Goal: Complete application form: Complete application form

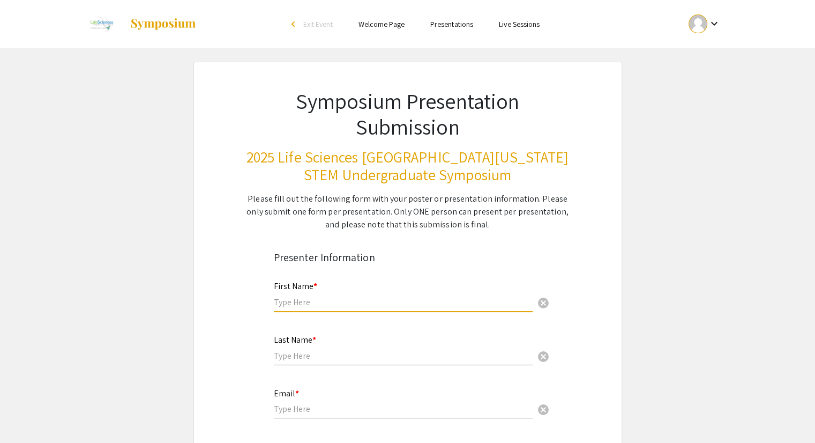
click at [302, 306] on input "text" at bounding box center [403, 301] width 259 height 11
type input "[PERSON_NAME]"
type input "[EMAIL_ADDRESS][DOMAIN_NAME]"
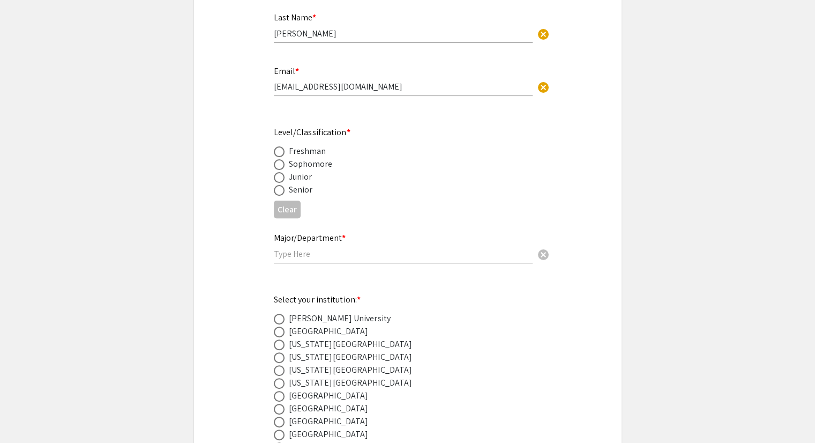
scroll to position [313, 0]
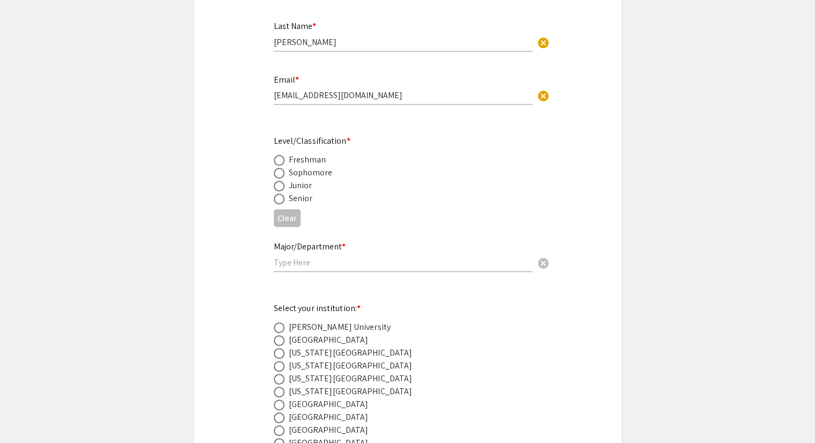
click at [292, 206] on div "Clear" at bounding box center [408, 218] width 268 height 26
click at [278, 198] on span at bounding box center [279, 198] width 11 height 11
click at [278, 198] on input "radio" at bounding box center [279, 198] width 11 height 11
radio input "true"
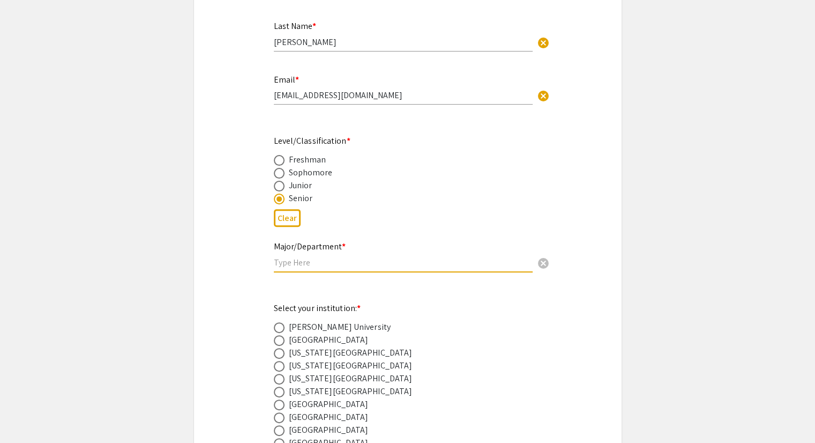
click at [306, 260] on input "text" at bounding box center [403, 262] width 259 height 11
type input "Bioengineering"
click at [324, 363] on div "[US_STATE][GEOGRAPHIC_DATA]" at bounding box center [351, 365] width 124 height 13
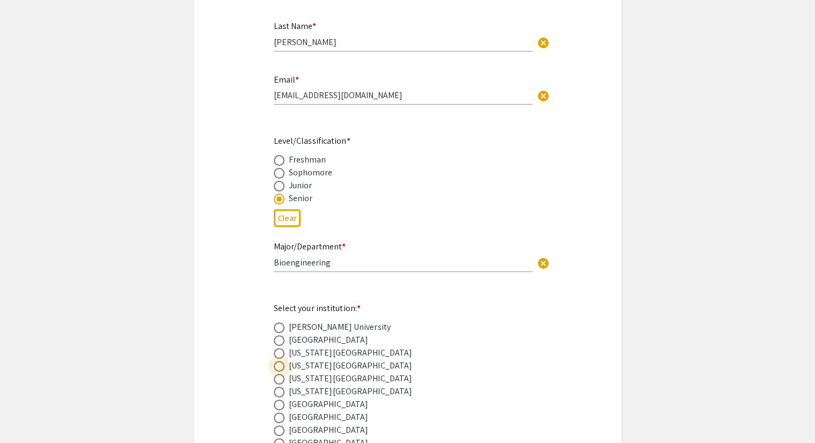
click at [280, 363] on span at bounding box center [279, 366] width 11 height 11
click at [280, 363] on input "radio" at bounding box center [279, 366] width 11 height 11
radio input "true"
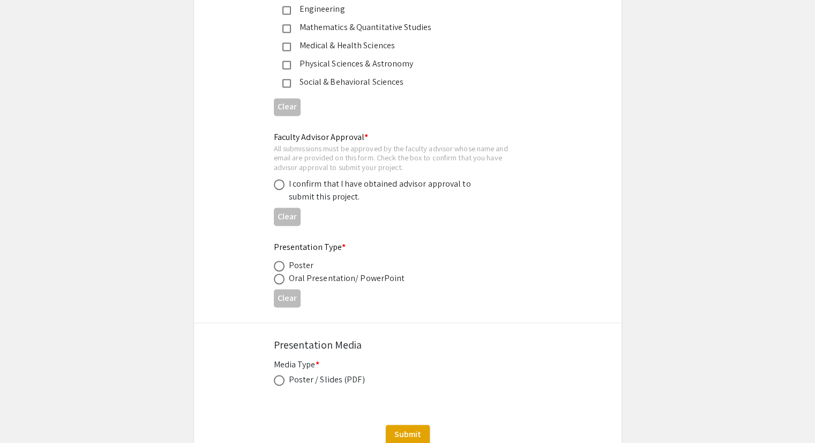
scroll to position [1562, 0]
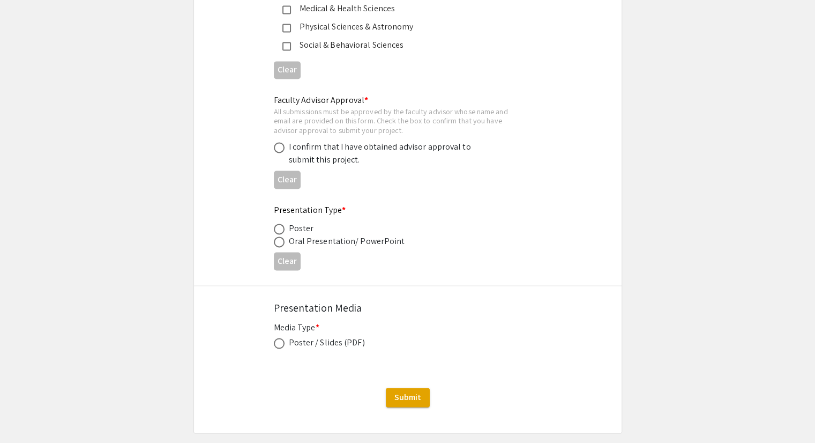
click at [323, 337] on div "Poster / Slides (PDF)" at bounding box center [327, 342] width 76 height 13
click at [279, 339] on span at bounding box center [279, 343] width 11 height 11
click at [279, 339] on input "radio" at bounding box center [279, 343] width 11 height 11
radio input "true"
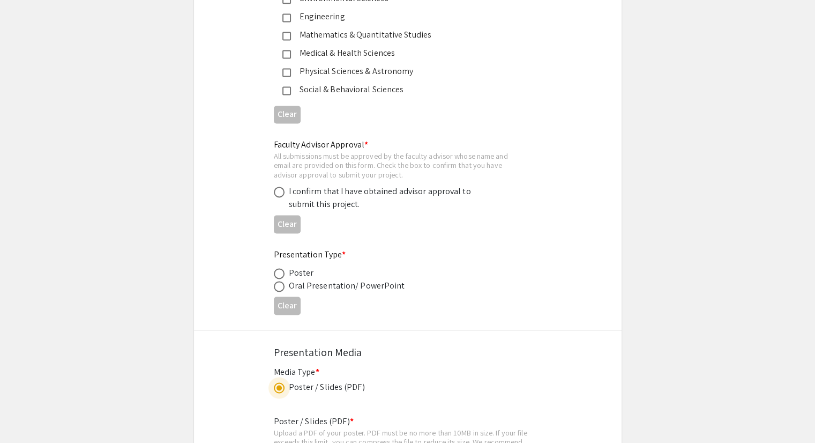
scroll to position [1511, 0]
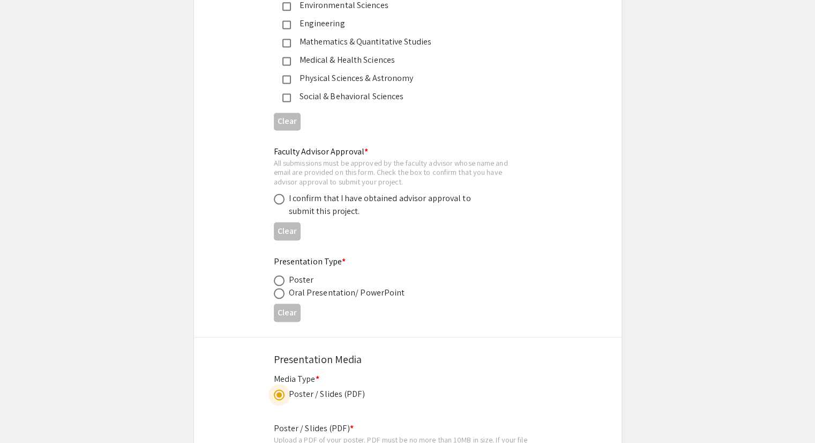
click at [276, 275] on span at bounding box center [279, 280] width 11 height 11
click at [276, 275] on input "radio" at bounding box center [279, 280] width 11 height 11
radio input "true"
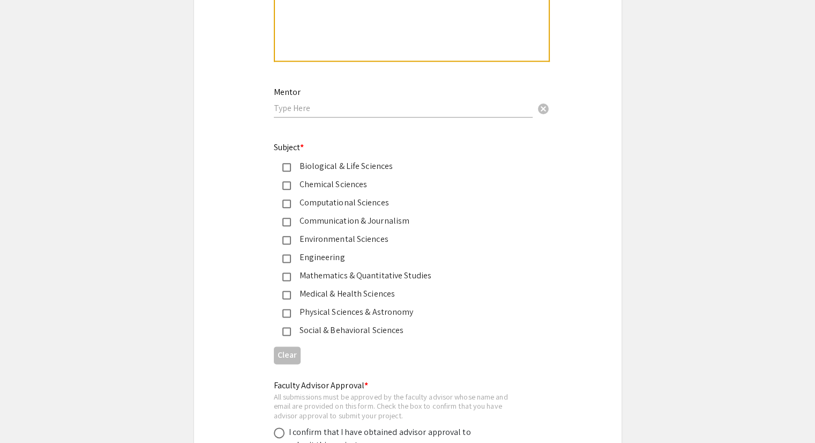
scroll to position [1286, 0]
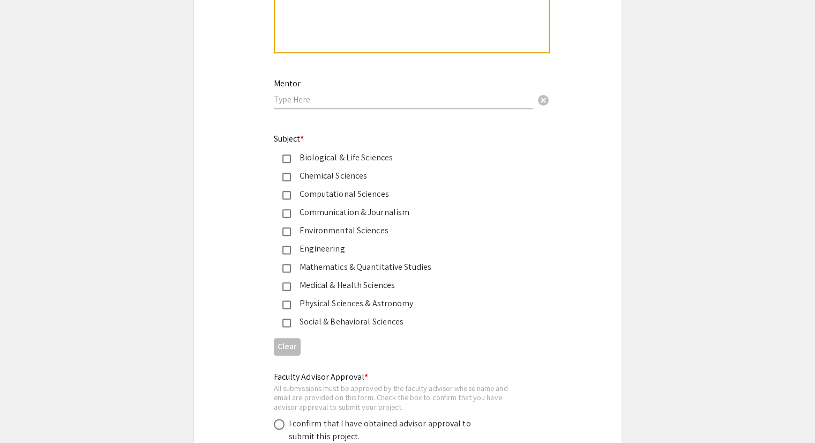
click at [326, 157] on div "Biological & Life Sciences" at bounding box center [403, 157] width 225 height 13
click at [294, 248] on div "Engineering" at bounding box center [403, 248] width 225 height 13
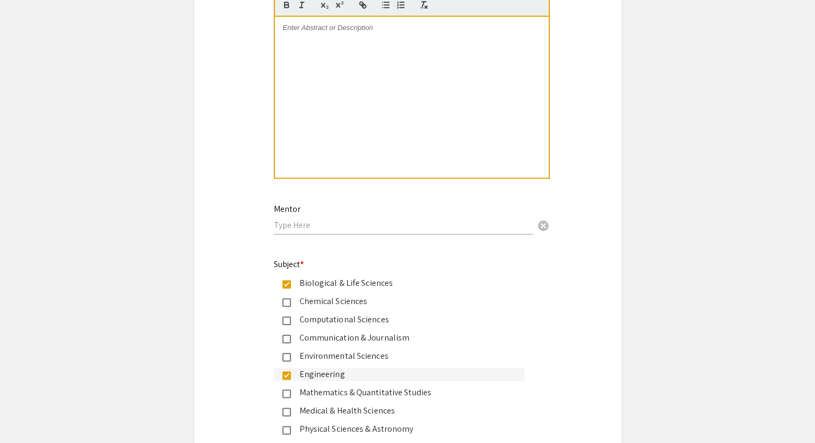
scroll to position [1163, 0]
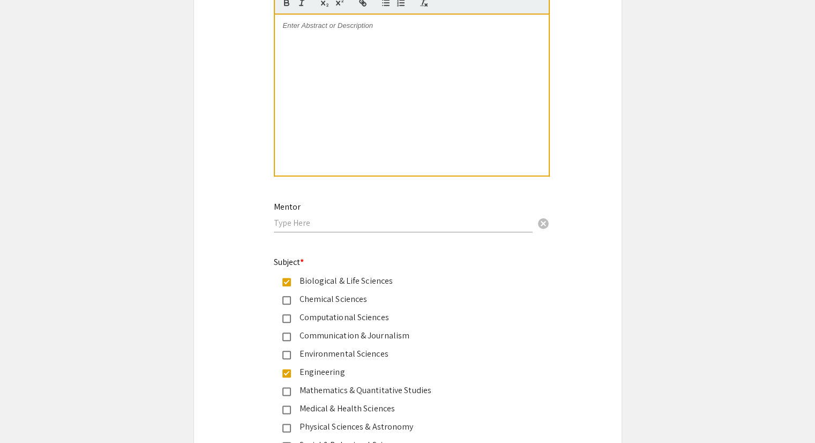
click at [386, 223] on input "text" at bounding box center [403, 222] width 259 height 11
click at [515, 230] on div "Mentor [PERSON_NAME], pHd cancel" at bounding box center [403, 216] width 259 height 51
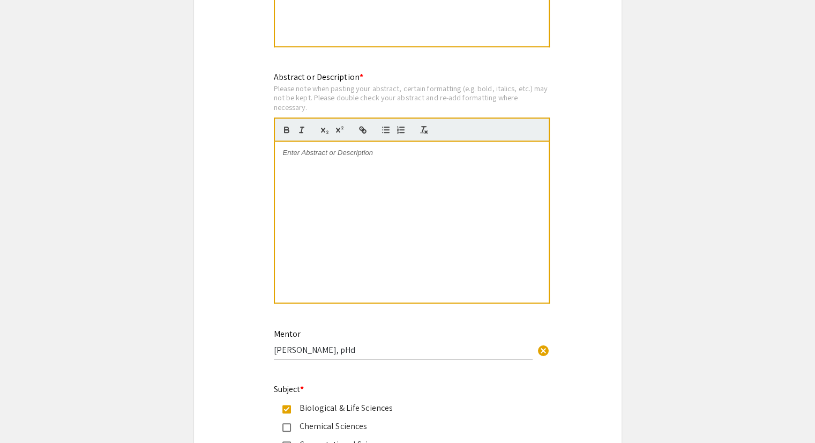
scroll to position [987, 0]
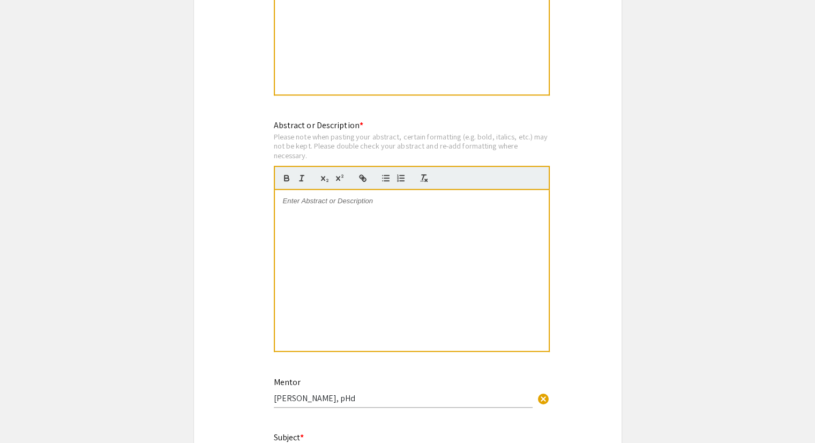
drag, startPoint x: 812, startPoint y: 241, endPoint x: 808, endPoint y: 235, distance: 7.4
click at [808, 235] on app-submissions "Symposium Presentation Submission 2025 Life Sciences [GEOGRAPHIC_DATA][US_STATE…" at bounding box center [407, 94] width 815 height 2041
drag, startPoint x: 374, startPoint y: 395, endPoint x: 237, endPoint y: 380, distance: 138.0
click at [237, 380] on div "Symposium Presentation Submission 2025 Life Sciences [GEOGRAPHIC_DATA][US_STATE…" at bounding box center [407, 94] width 429 height 2041
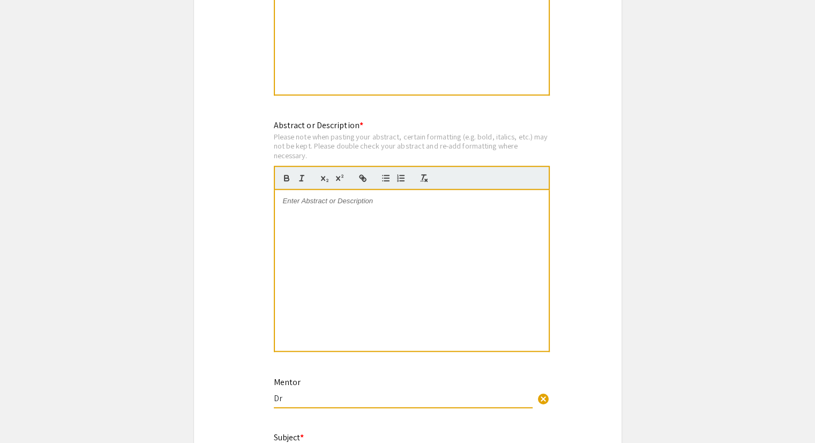
type input "D"
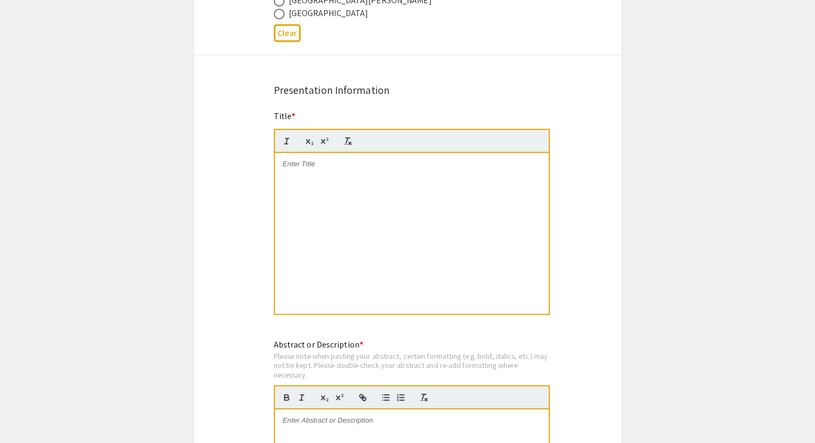
scroll to position [804, 0]
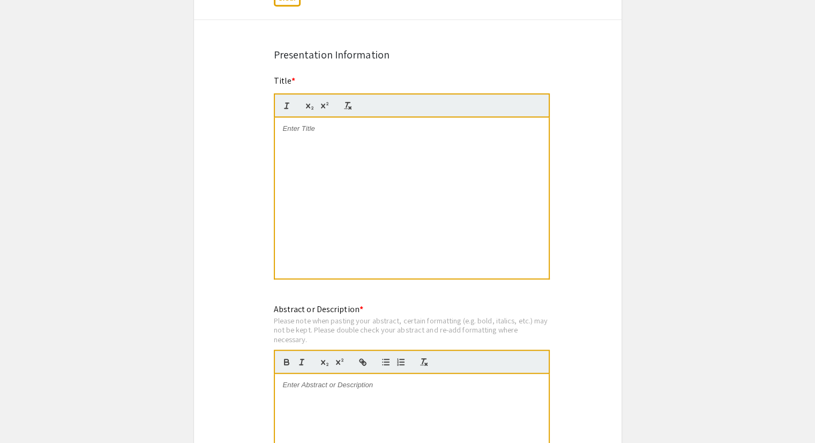
click at [640, 226] on app-submissions "Symposium Presentation Submission 2025 Life Sciences [GEOGRAPHIC_DATA][US_STATE…" at bounding box center [407, 278] width 815 height 2041
click at [444, 178] on div at bounding box center [412, 197] width 274 height 161
